Goal: Information Seeking & Learning: Check status

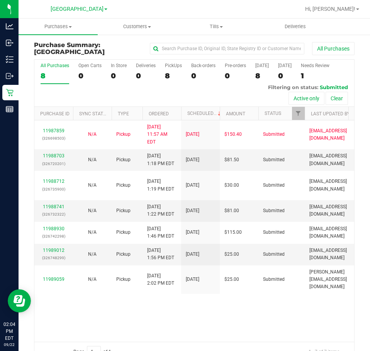
click at [177, 100] on div "All Purchases 8 Open Carts 0 In Store 0 Deliveries 0 PickUps 8 Back-orders 0 Pr…" at bounding box center [193, 83] width 319 height 47
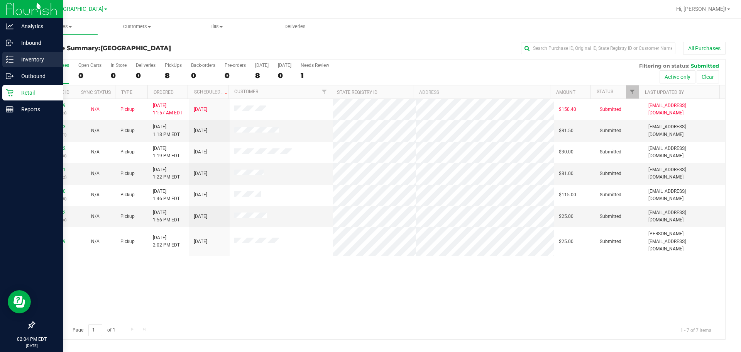
click at [25, 61] on p "Inventory" at bounding box center [37, 59] width 46 height 9
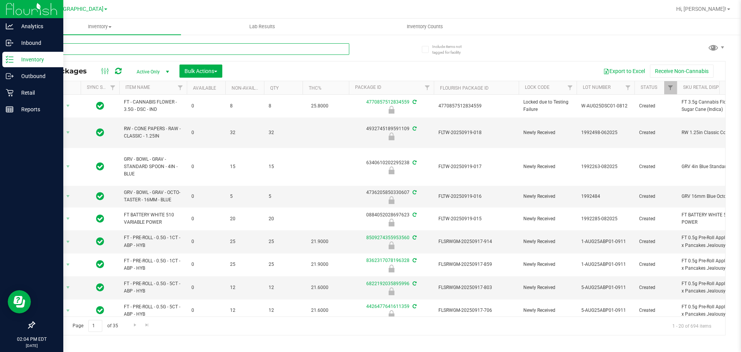
click at [105, 49] on input "text" at bounding box center [191, 49] width 315 height 12
type input "animal z"
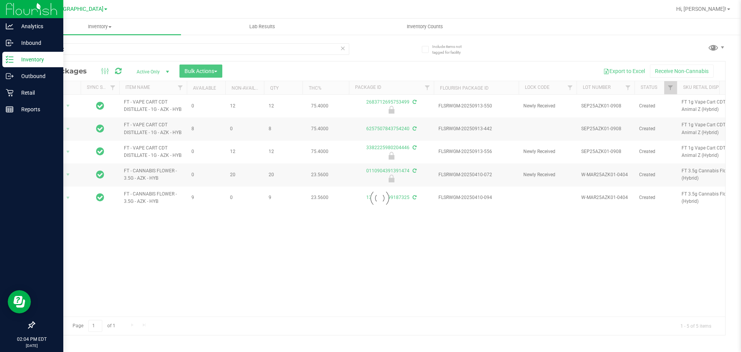
drag, startPoint x: 444, startPoint y: 265, endPoint x: 424, endPoint y: 222, distance: 48.0
click at [369, 265] on div at bounding box center [379, 197] width 691 height 273
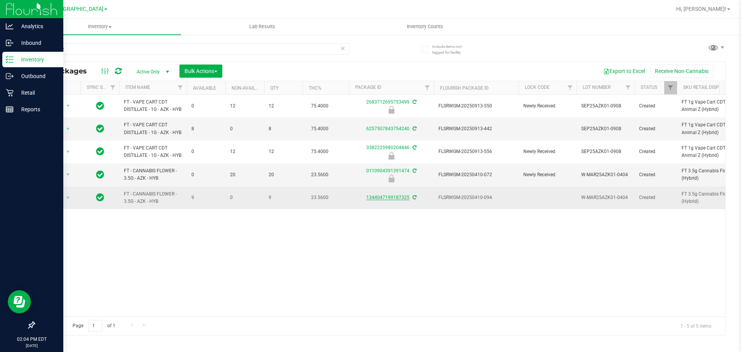
click at [369, 200] on link "1344047199187325" at bounding box center [387, 196] width 43 height 5
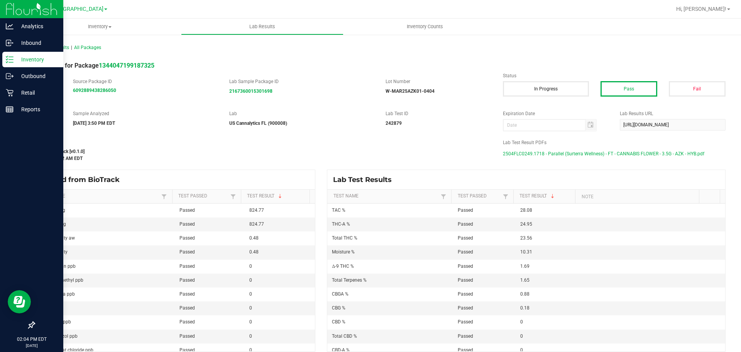
click at [369, 155] on span "2504FLC0249.1718 - Parallel (Surterra Wellness) - FT - CANNABIS FLOWER - 3.5G -…" at bounding box center [603, 154] width 201 height 12
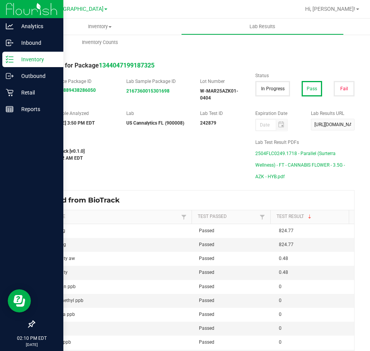
click at [131, 131] on div "Type Final Sample Analyzed [DATE] 3:50 PM EDT Lab US Cannalytics FL (900008) La…" at bounding box center [194, 120] width 332 height 21
